Goal: Transaction & Acquisition: Purchase product/service

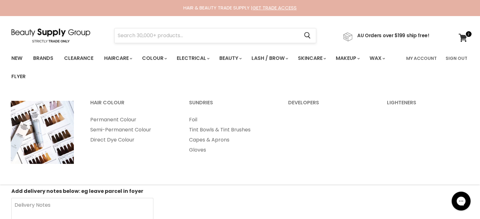
drag, startPoint x: 0, startPoint y: 0, endPoint x: 154, endPoint y: 37, distance: 158.1
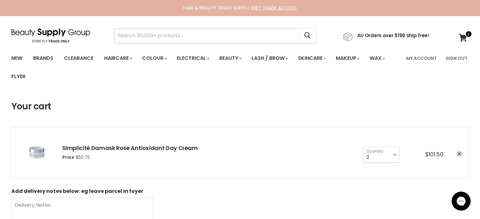
paste input "Alfaparf Semi Di [PERSON_NAME]"
type input "Alfaparf Semi Di [PERSON_NAME]"
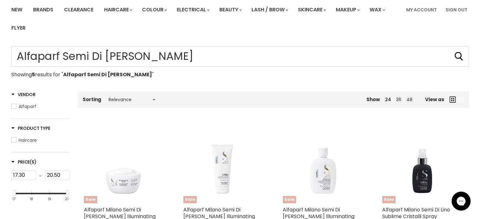
scroll to position [158, 0]
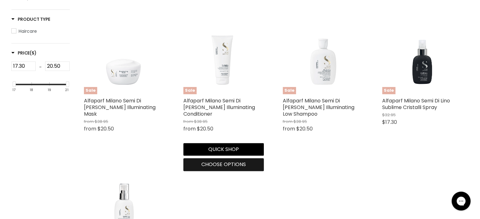
click at [215, 166] on span "Choose options" at bounding box center [223, 164] width 45 height 7
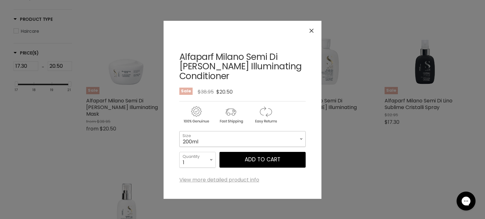
click at [232, 140] on select "200ml 1 Litre" at bounding box center [242, 139] width 126 height 16
click at [179, 131] on select "200ml 1 Litre" at bounding box center [242, 139] width 126 height 16
select select "1 Litre"
click at [309, 31] on button "Close" at bounding box center [312, 31] width 14 height 14
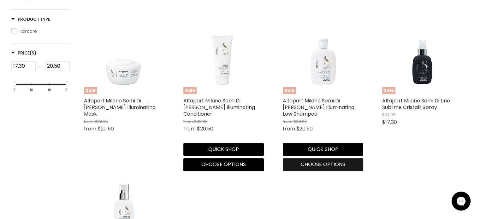
click at [319, 165] on span "Choose options" at bounding box center [323, 164] width 45 height 7
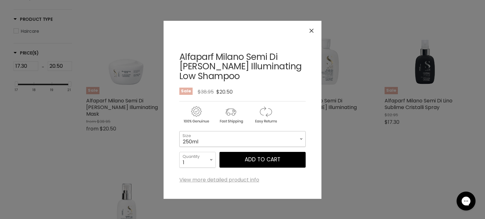
click at [238, 146] on select "250ml 1 Litre" at bounding box center [242, 139] width 126 height 16
click at [179, 131] on select "250ml 1 Litre" at bounding box center [242, 139] width 126 height 16
select select "1 Litre"
click at [366, 25] on div "Click or scroll to zoom Tap or pinch to zoom" at bounding box center [242, 109] width 485 height 219
